Goal: Task Accomplishment & Management: Manage account settings

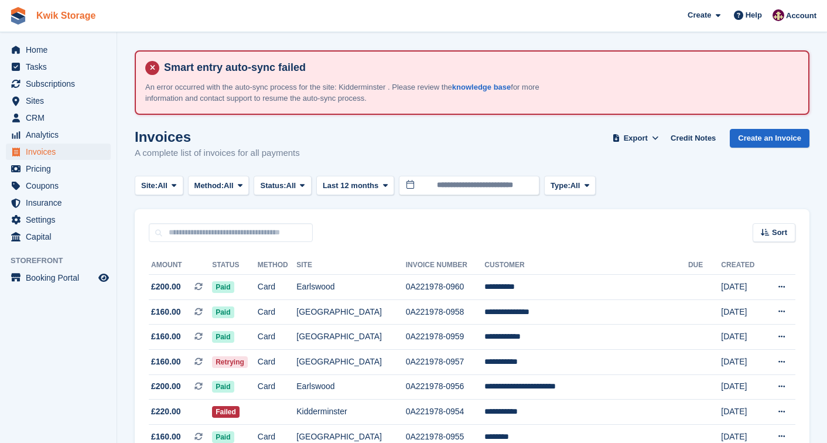
scroll to position [390, 0]
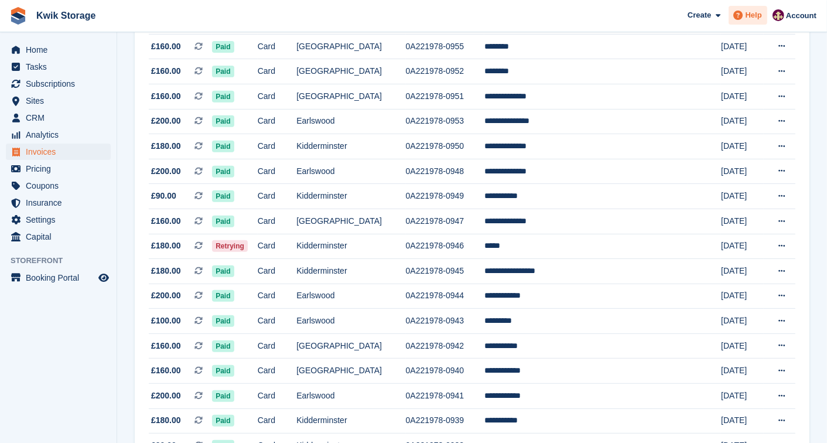
click at [756, 20] on span "Help" at bounding box center [754, 15] width 16 height 12
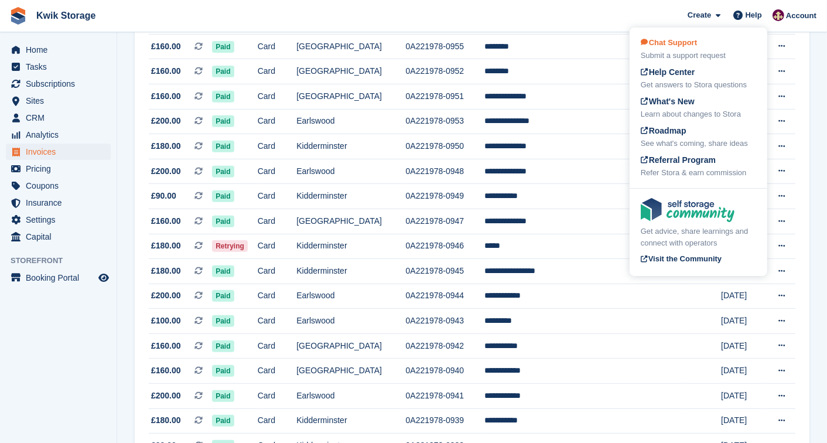
click at [722, 43] on div "Chat Support Submit a support request" at bounding box center [698, 49] width 115 height 25
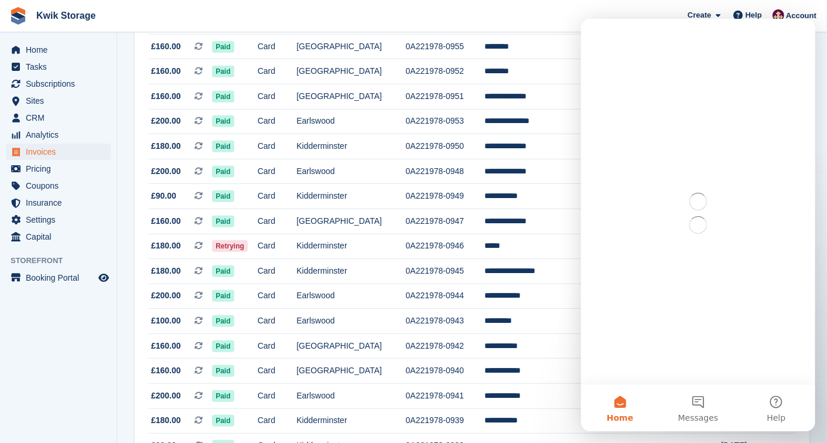
scroll to position [0, 0]
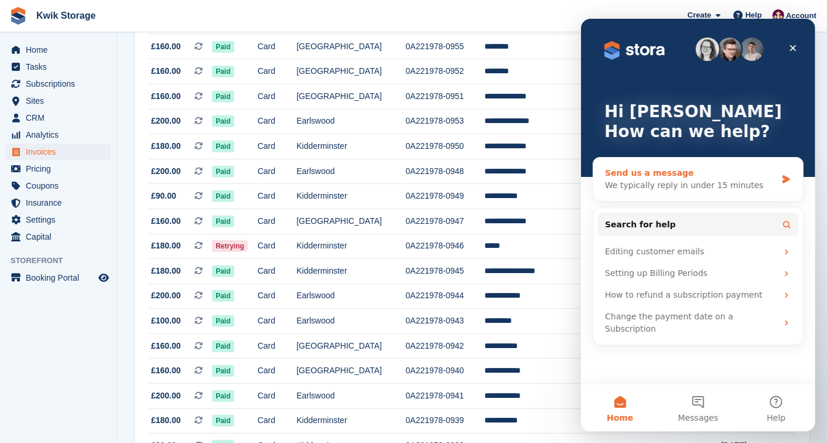
click at [675, 184] on div "We typically reply in under 15 minutes" at bounding box center [690, 185] width 172 height 12
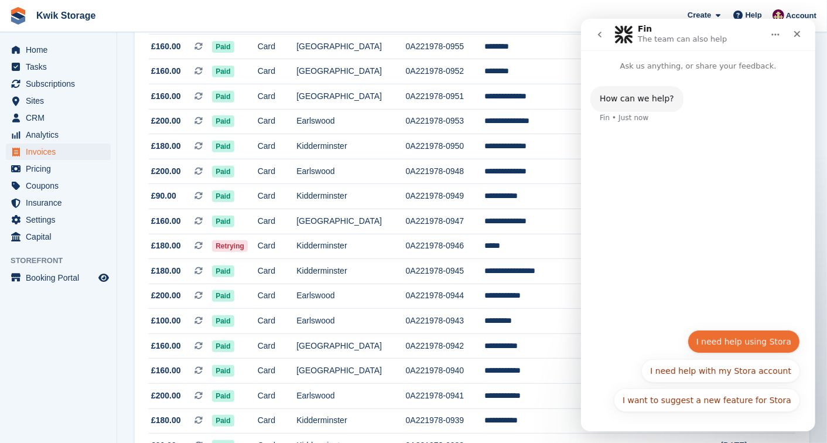
click at [719, 339] on button "I need help using Stora" at bounding box center [743, 341] width 112 height 23
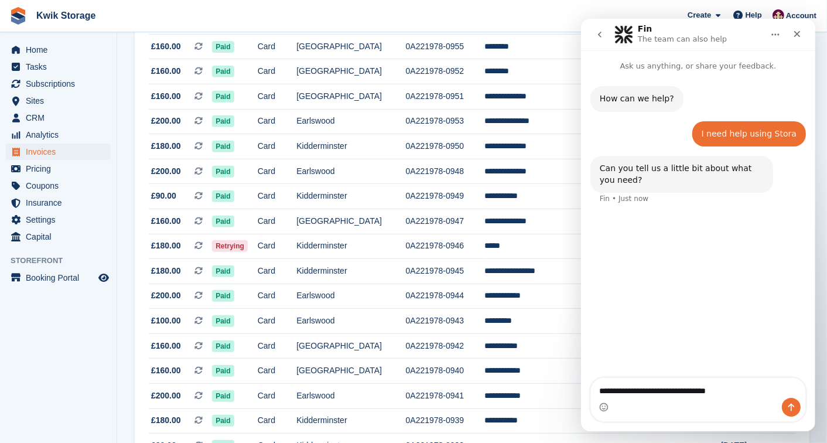
type textarea "**********"
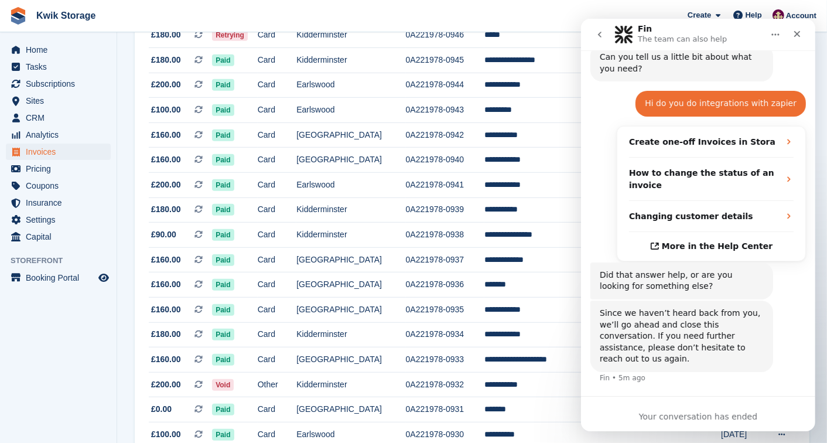
scroll to position [676, 0]
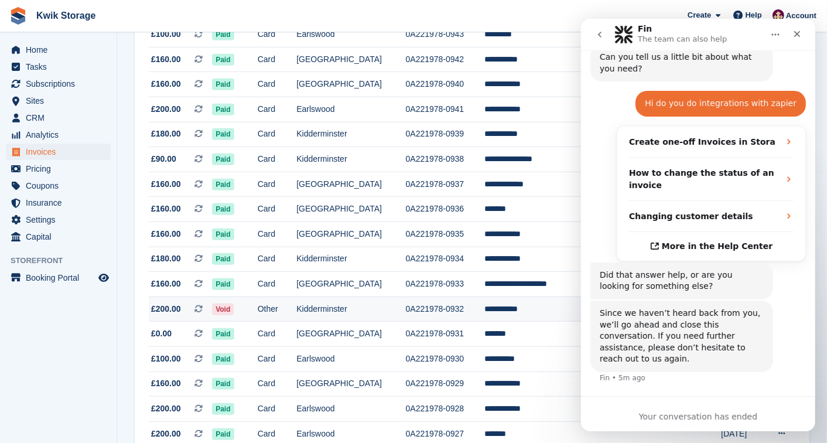
click at [446, 312] on td "0A221978-0932" at bounding box center [445, 308] width 79 height 25
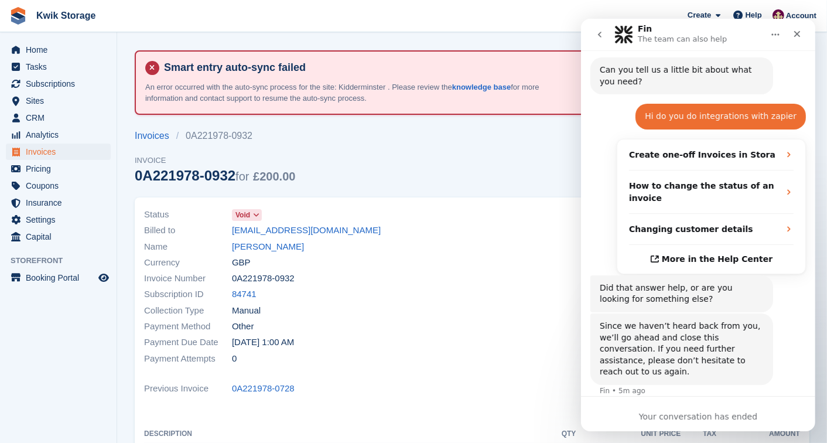
scroll to position [111, 0]
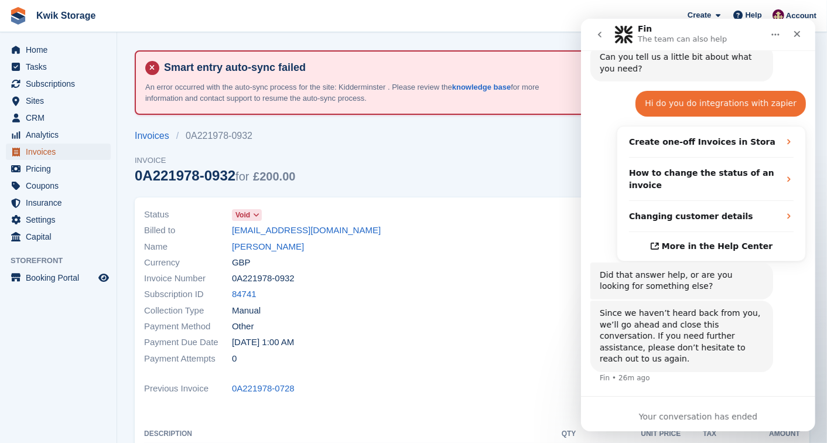
click at [67, 148] on span "Invoices" at bounding box center [61, 151] width 70 height 16
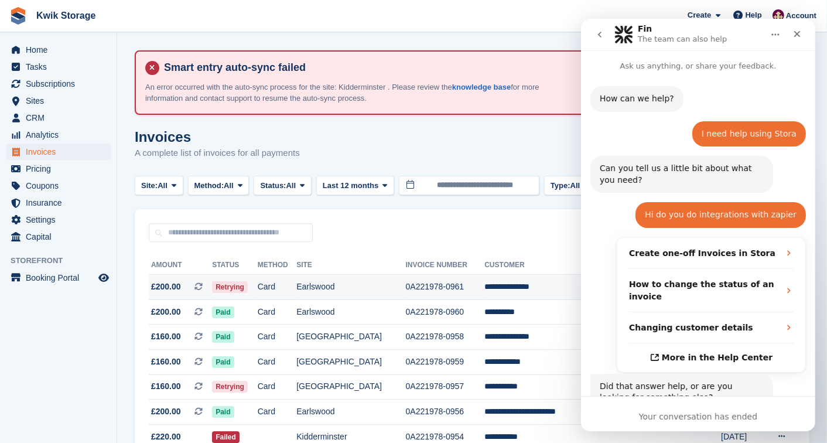
click at [296, 283] on td "Card" at bounding box center [277, 287] width 39 height 25
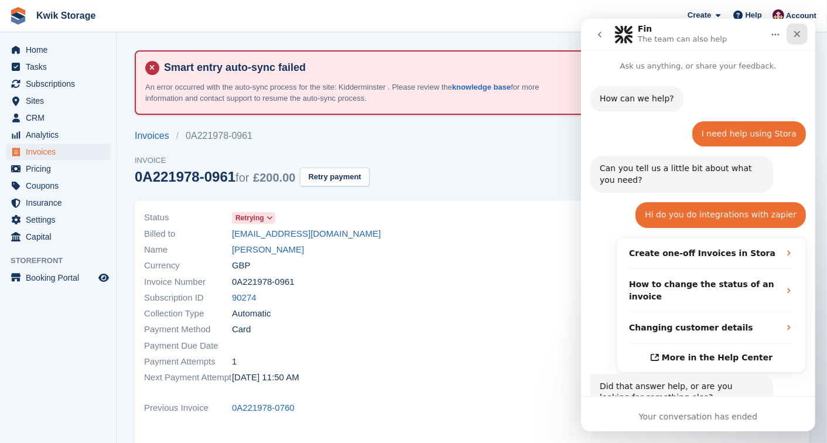
scroll to position [111, 0]
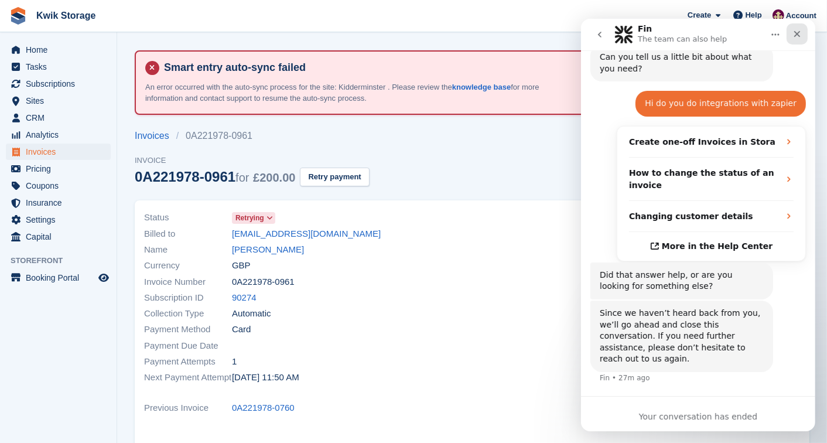
click at [800, 37] on icon "Close" at bounding box center [796, 33] width 9 height 9
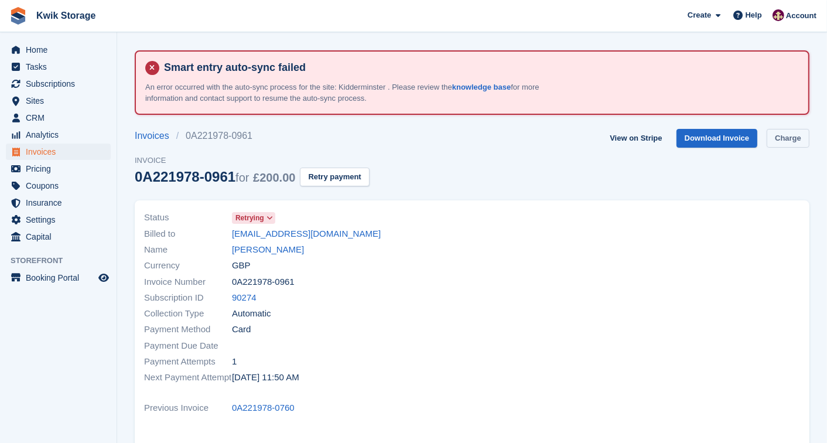
click at [789, 130] on link "Charge" at bounding box center [788, 138] width 43 height 19
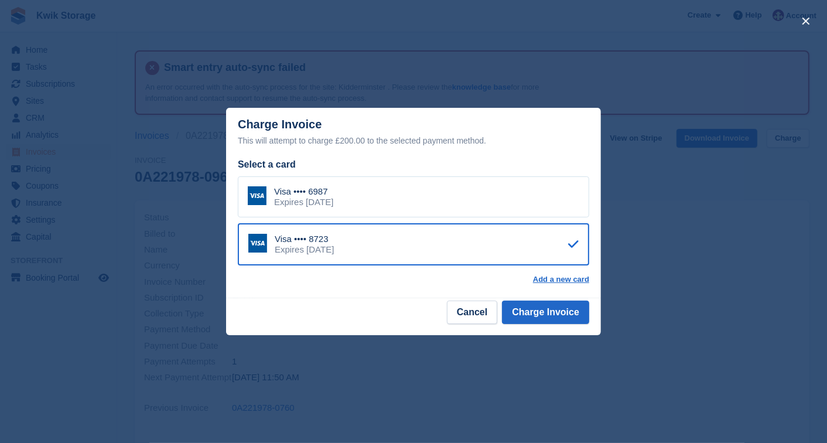
click at [513, 182] on div "Visa •••• 6987 Expires November 2028" at bounding box center [413, 196] width 351 height 41
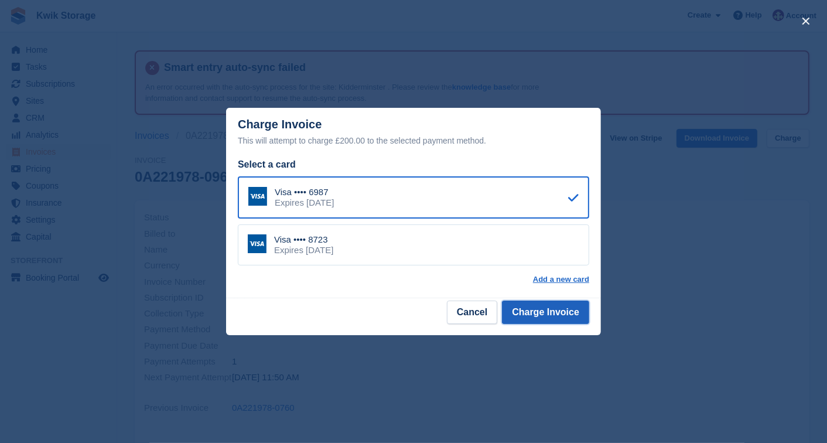
click at [555, 303] on button "Charge Invoice" at bounding box center [545, 311] width 87 height 23
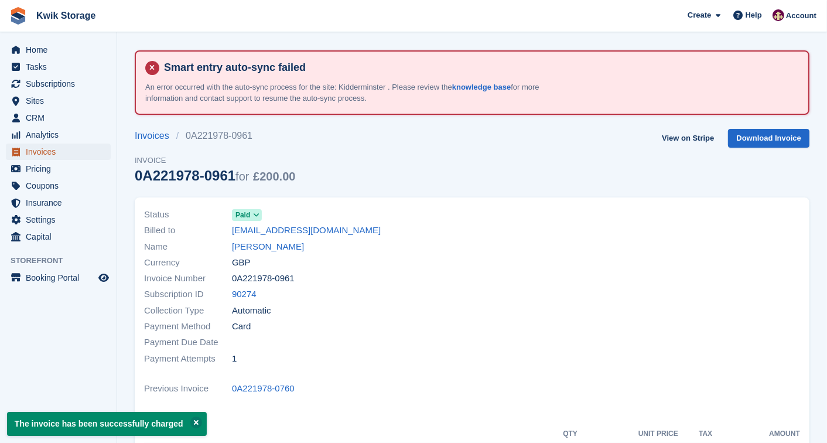
click at [50, 148] on span "Invoices" at bounding box center [61, 151] width 70 height 16
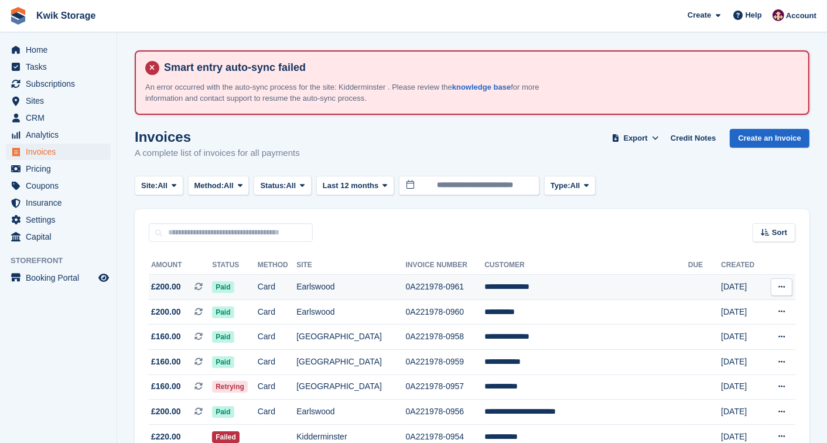
click at [296, 295] on td "Card" at bounding box center [277, 287] width 39 height 25
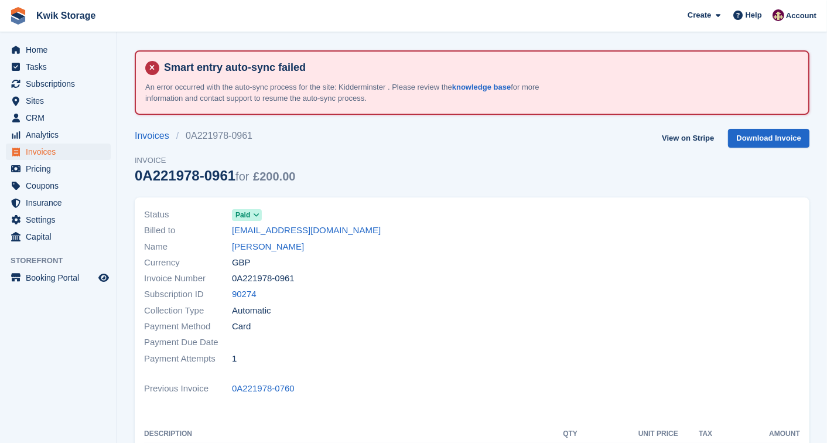
click at [305, 234] on link "decklandthomas5@gmail.com" at bounding box center [306, 230] width 149 height 13
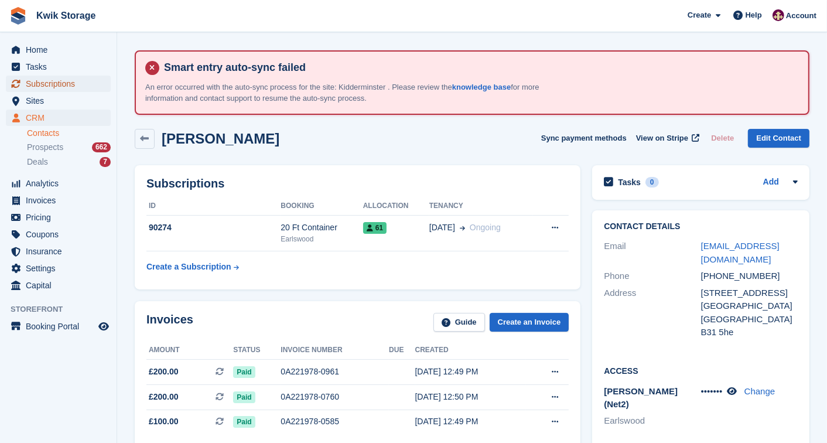
click at [73, 78] on span "Subscriptions" at bounding box center [61, 84] width 70 height 16
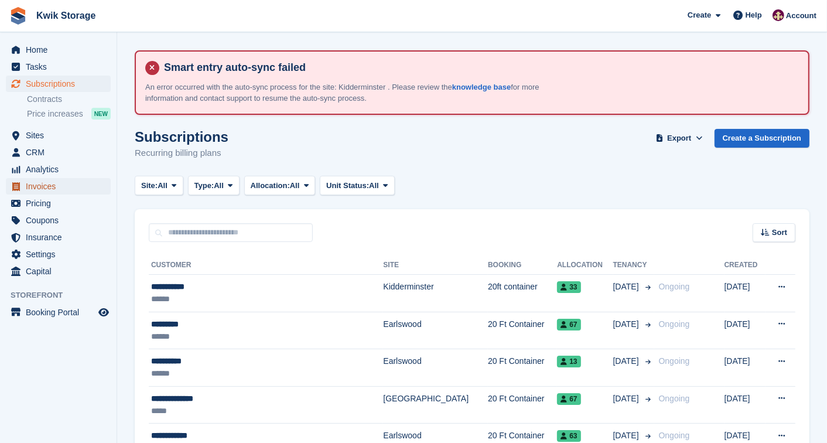
click at [71, 188] on span "Invoices" at bounding box center [61, 186] width 70 height 16
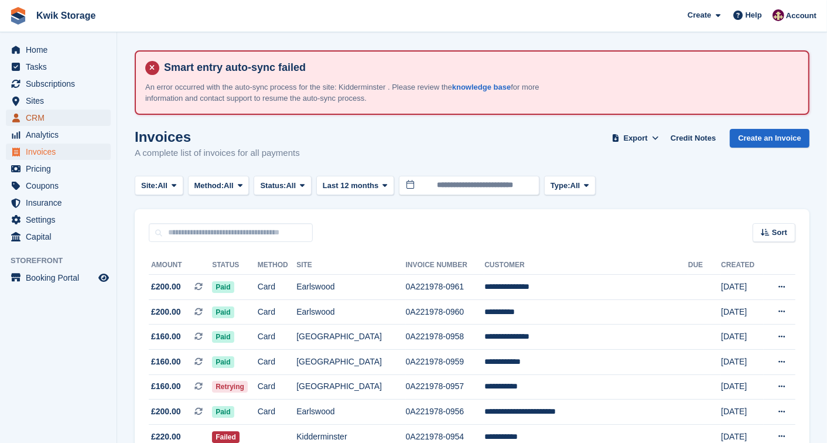
click at [100, 112] on link "CRM" at bounding box center [58, 118] width 105 height 16
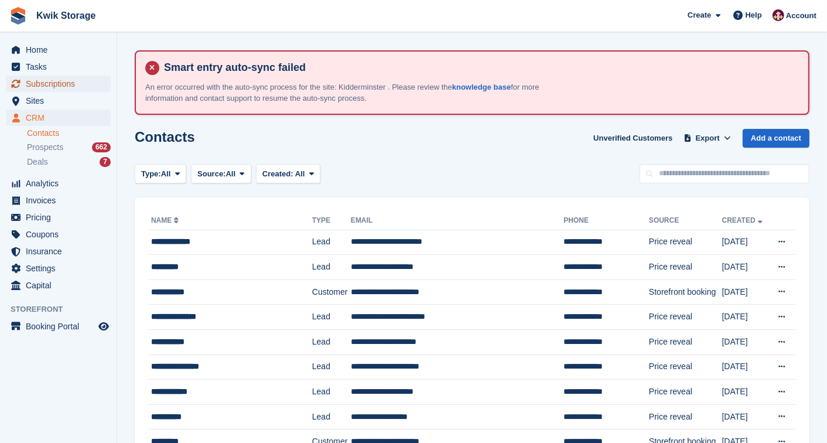
click at [82, 83] on span "Subscriptions" at bounding box center [61, 84] width 70 height 16
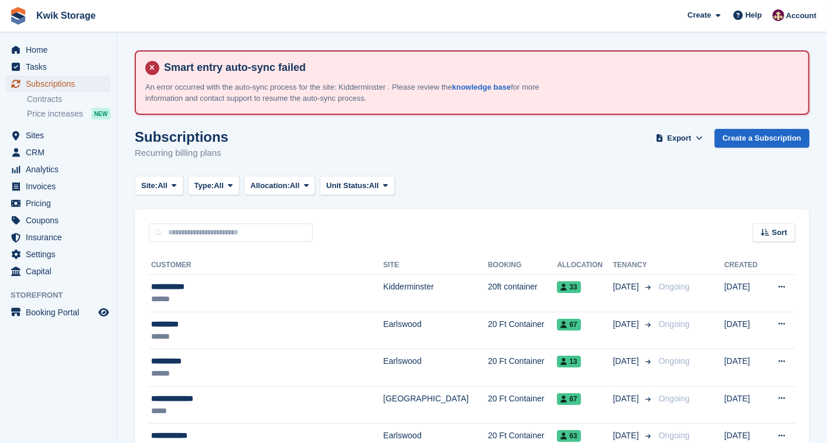
click at [62, 83] on span "Subscriptions" at bounding box center [61, 84] width 70 height 16
click at [51, 151] on span "CRM" at bounding box center [61, 152] width 70 height 16
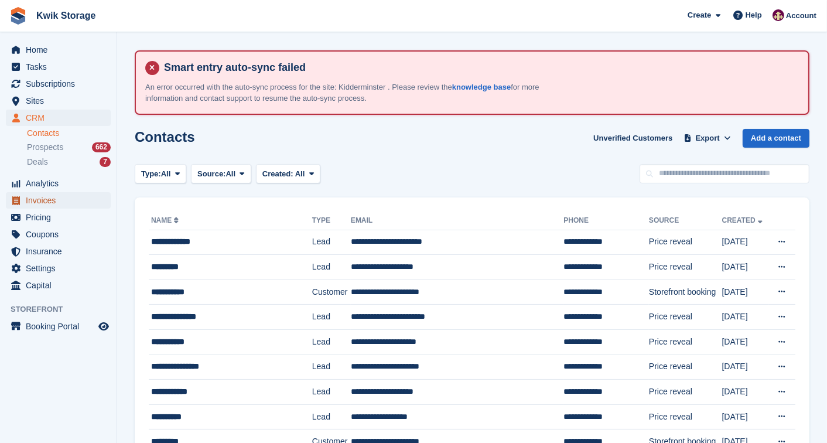
click at [50, 199] on span "Invoices" at bounding box center [61, 200] width 70 height 16
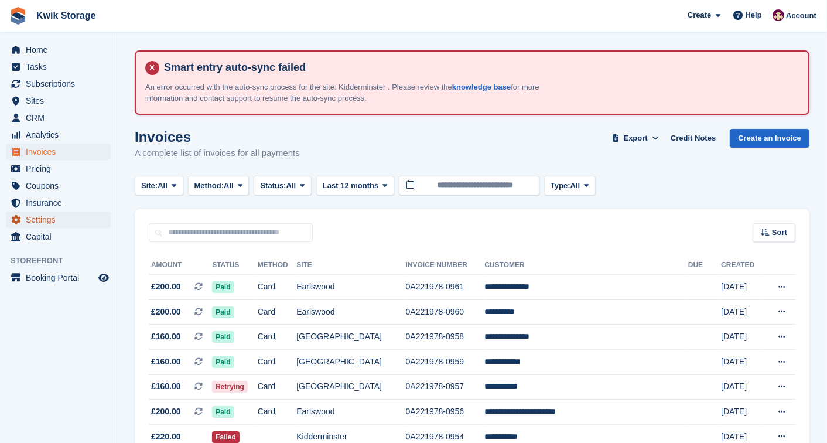
click at [64, 214] on span "Settings" at bounding box center [61, 219] width 70 height 16
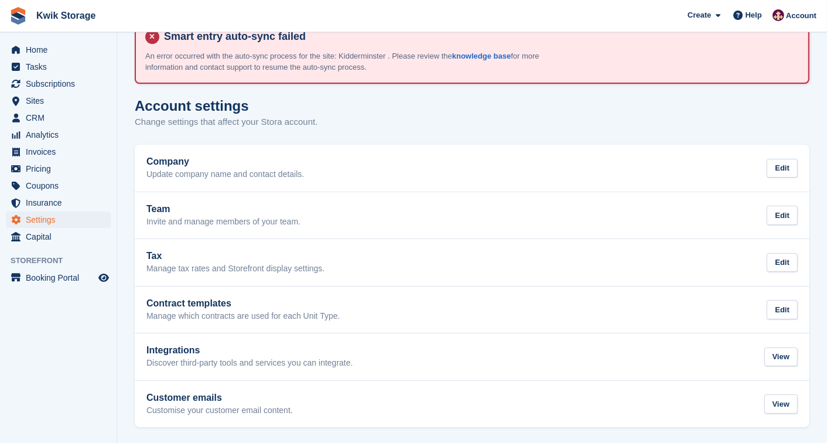
scroll to position [32, 0]
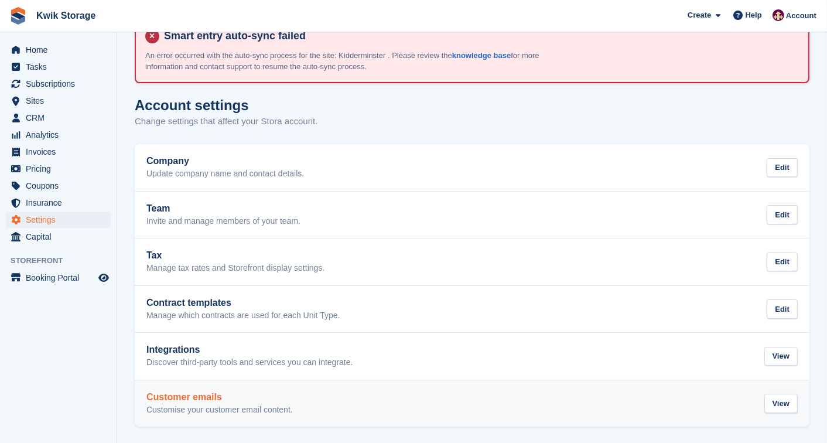
click at [176, 392] on h2 "Customer emails" at bounding box center [219, 397] width 146 height 11
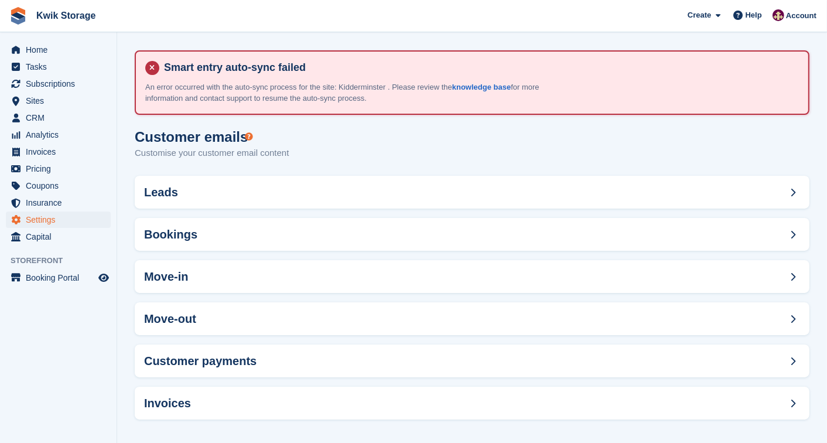
scroll to position [6, 0]
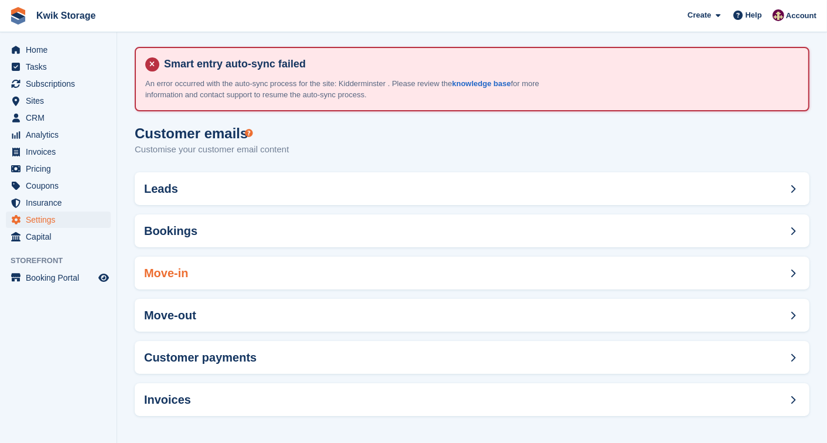
click at [194, 279] on div "Move-in" at bounding box center [472, 273] width 675 height 33
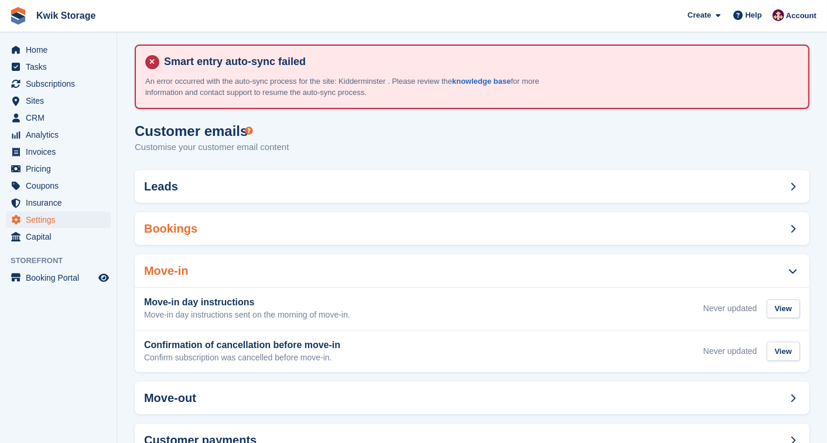
click at [215, 234] on div "Bookings" at bounding box center [472, 228] width 675 height 33
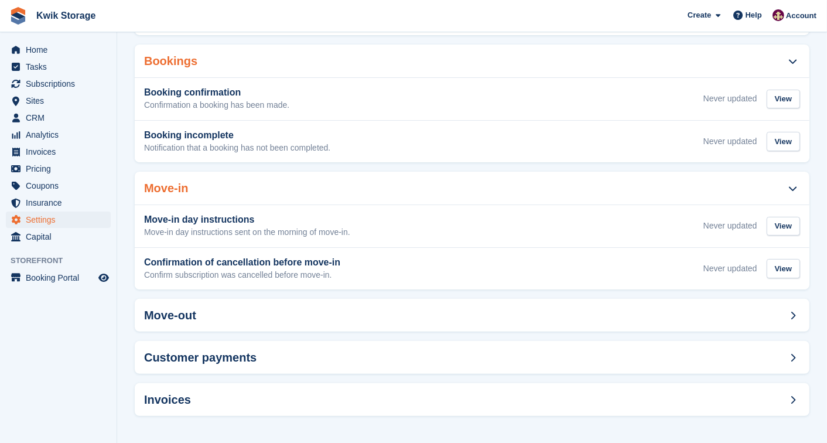
scroll to position [176, 0]
click at [173, 390] on div "Invoices" at bounding box center [472, 399] width 675 height 33
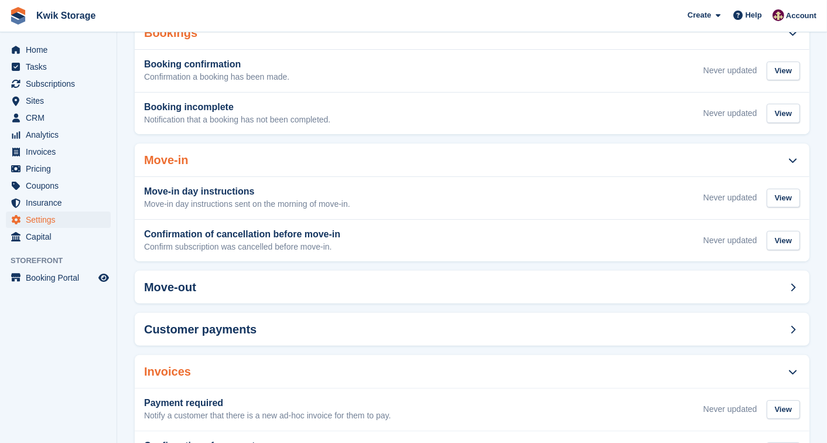
scroll to position [261, 0]
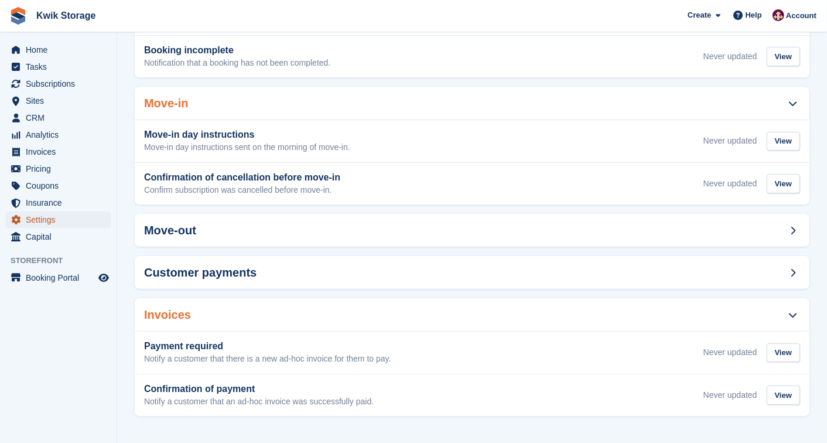
click at [78, 217] on span "Settings" at bounding box center [61, 219] width 70 height 16
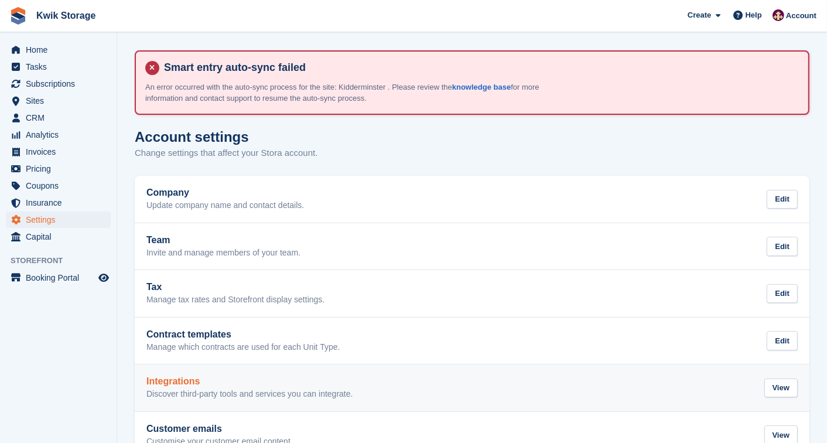
click at [184, 376] on h2 "Integrations" at bounding box center [249, 381] width 207 height 11
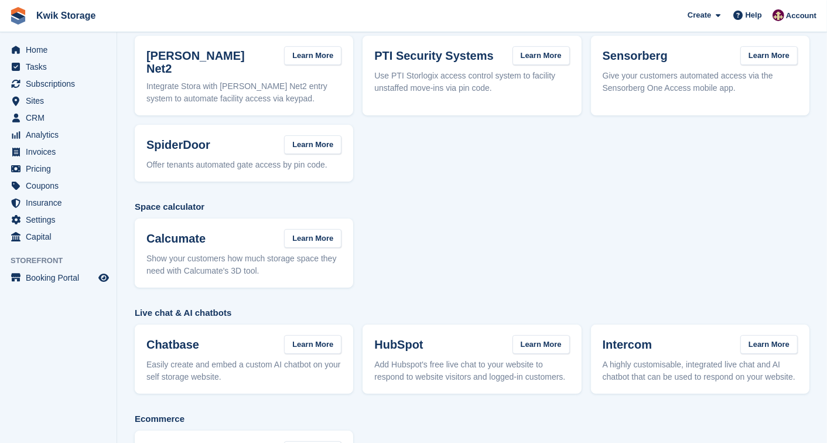
scroll to position [307, 0]
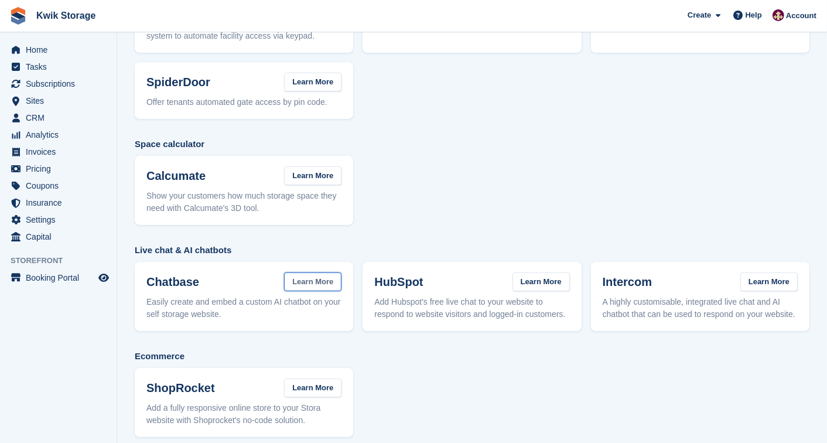
click at [324, 272] on link "Learn More" at bounding box center [312, 281] width 57 height 19
